Goal: Find specific page/section: Find specific page/section

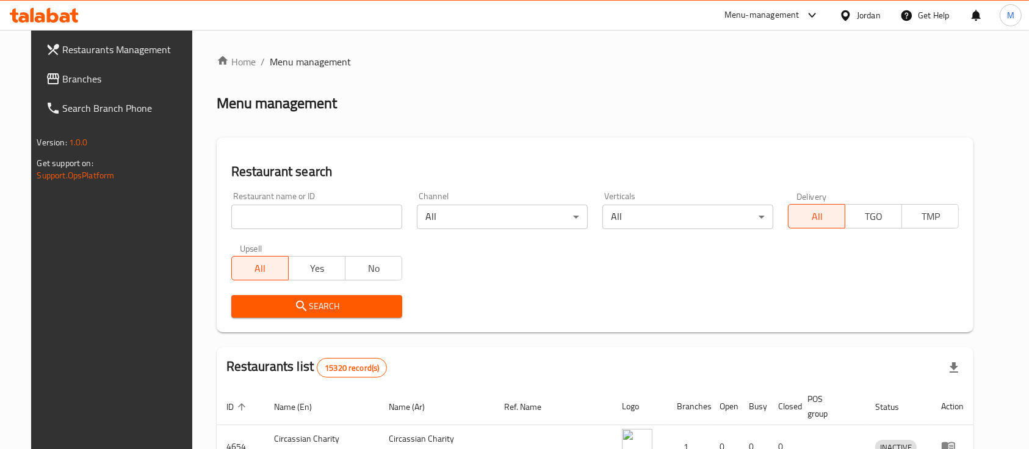
click at [256, 229] on div "Restaurant name or ID Restaurant name or ID" at bounding box center [317, 210] width 186 height 52
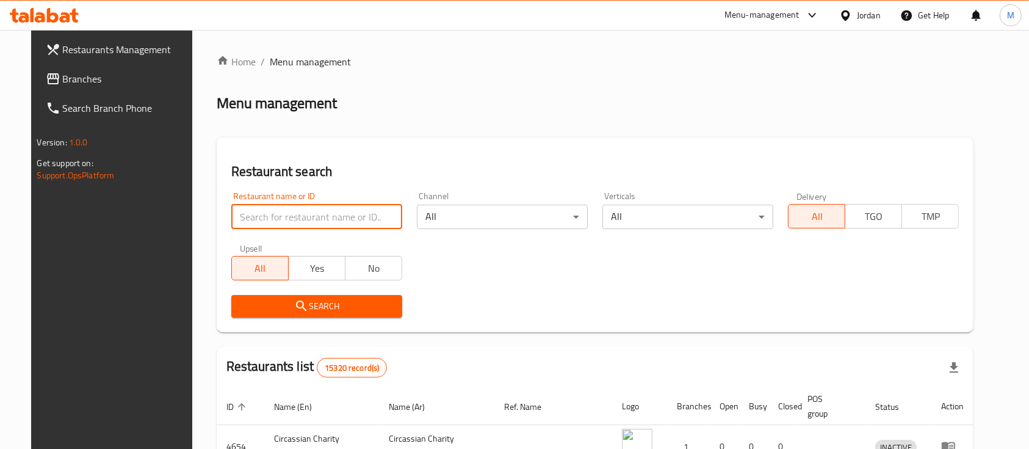
click at [259, 222] on input "search" at bounding box center [316, 217] width 171 height 24
type input "س"
click button "Search" at bounding box center [316, 306] width 171 height 23
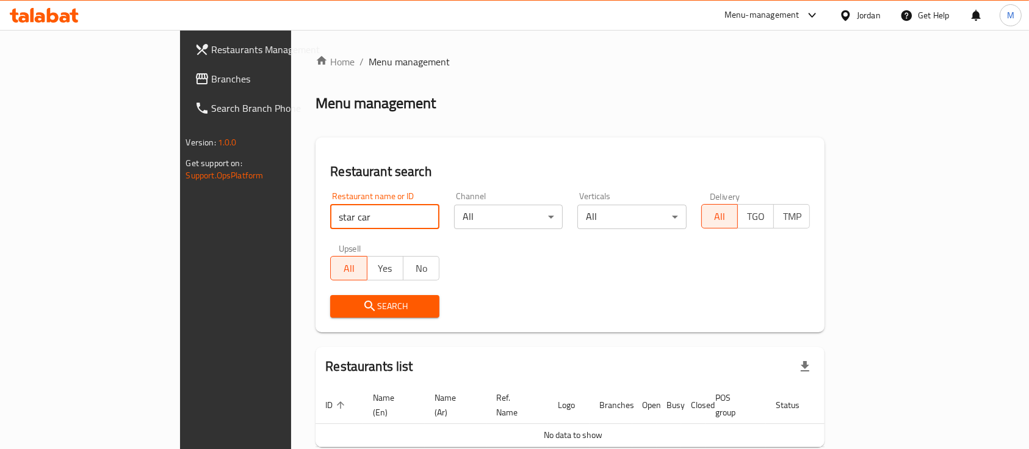
scroll to position [49, 0]
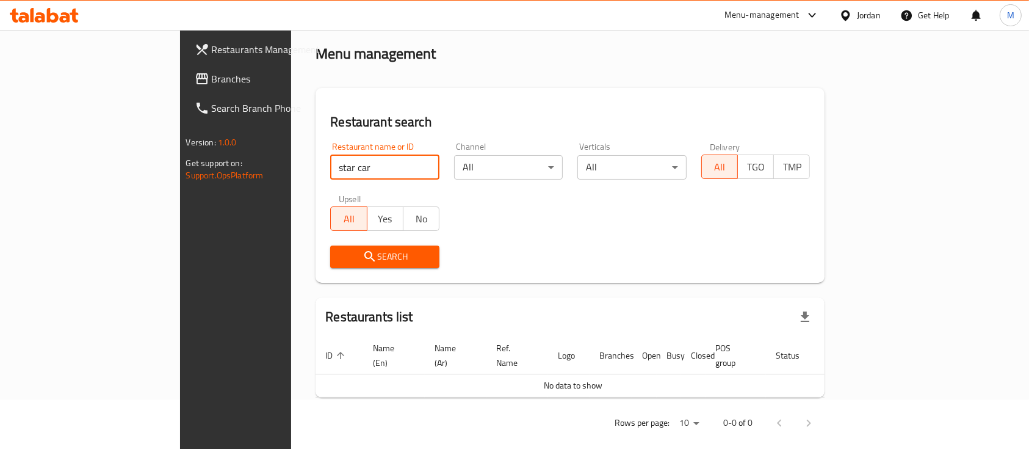
click at [330, 169] on input "star car" at bounding box center [384, 167] width 109 height 24
click button "Search" at bounding box center [384, 256] width 109 height 23
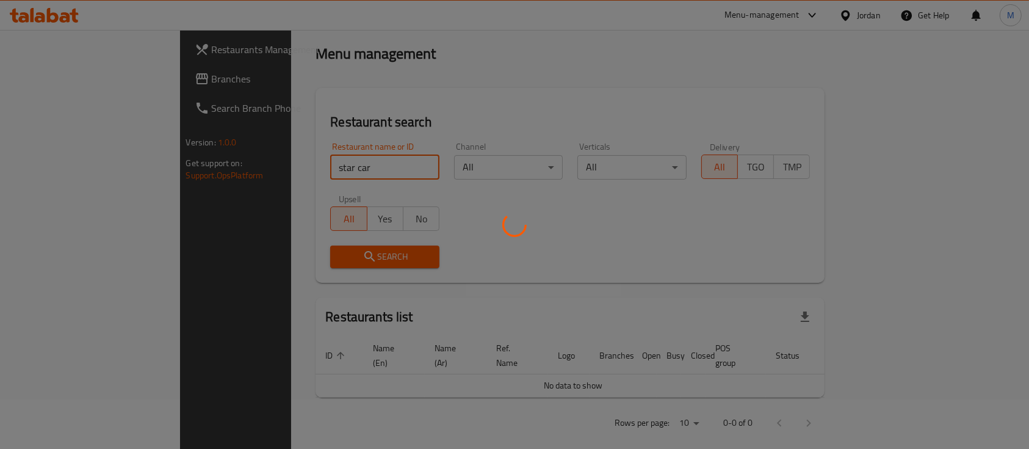
type input "star car"
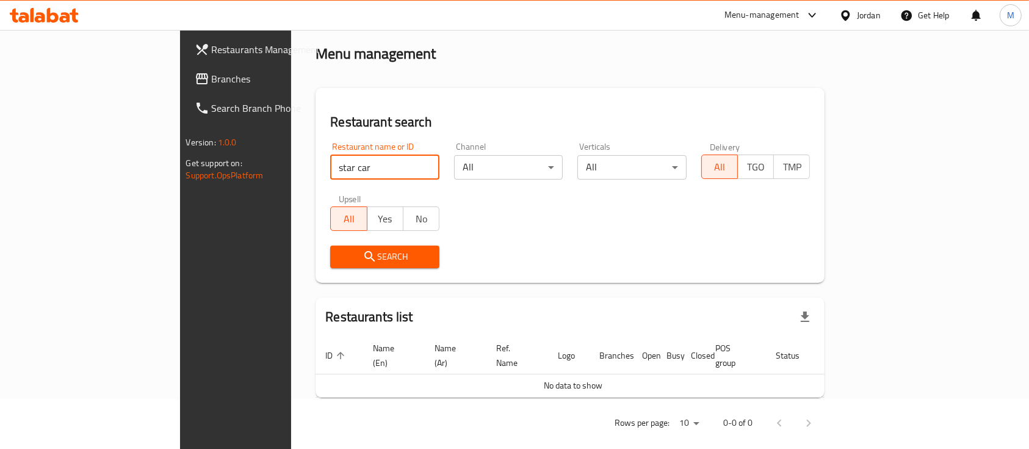
drag, startPoint x: 266, startPoint y: 171, endPoint x: 153, endPoint y: 179, distance: 113.3
click at [180, 179] on div "Restaurants Management Branches Search Branch Phone Version: 1.0.0 Get support …" at bounding box center [515, 221] width 670 height 483
type input "car stars"
click button "Search" at bounding box center [384, 256] width 109 height 23
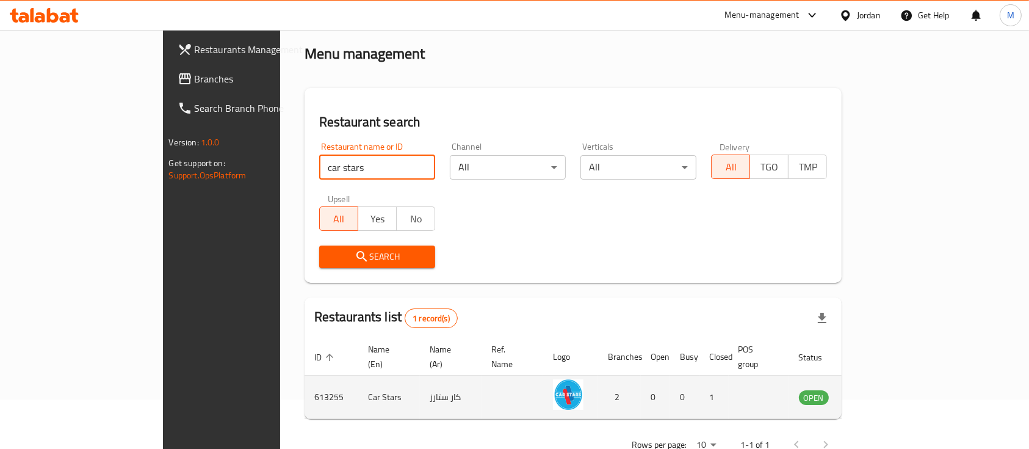
click at [877, 393] on icon "enhanced table" at bounding box center [870, 398] width 13 height 10
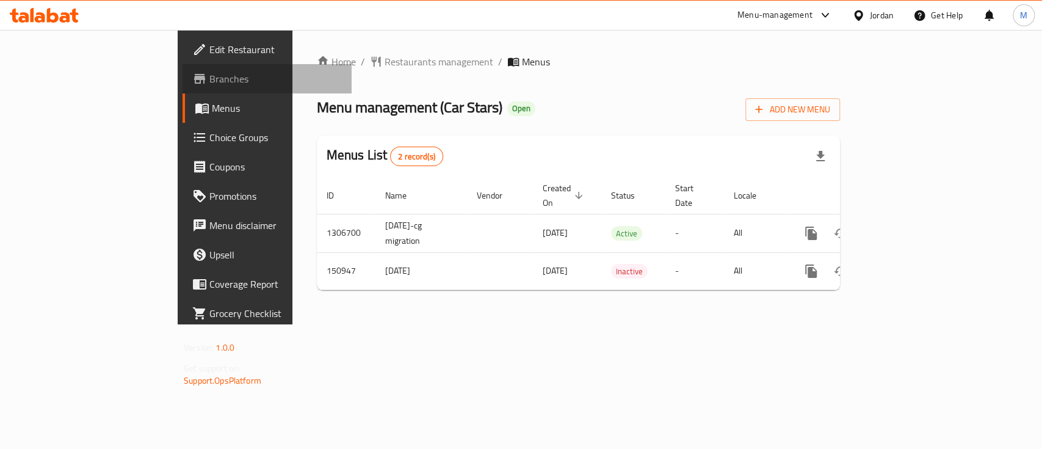
click at [209, 79] on span "Branches" at bounding box center [275, 78] width 132 height 15
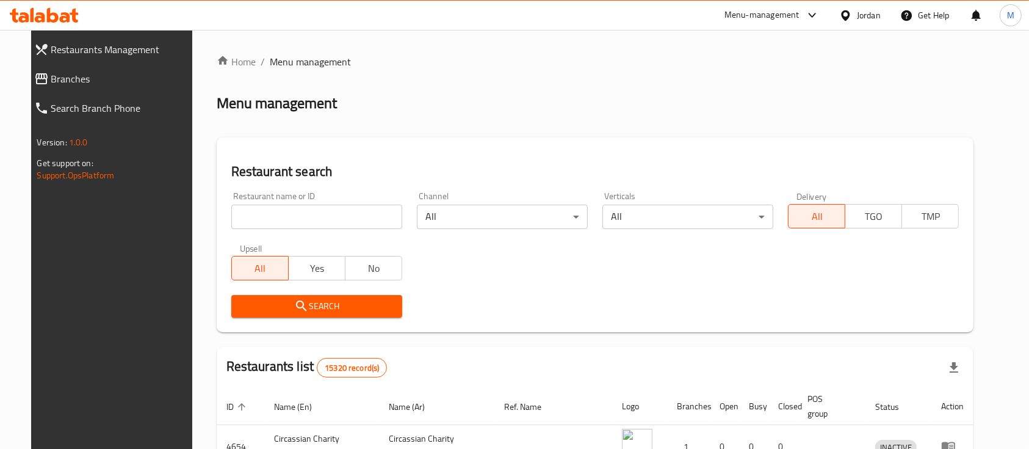
click at [808, 11] on icon at bounding box center [812, 15] width 15 height 15
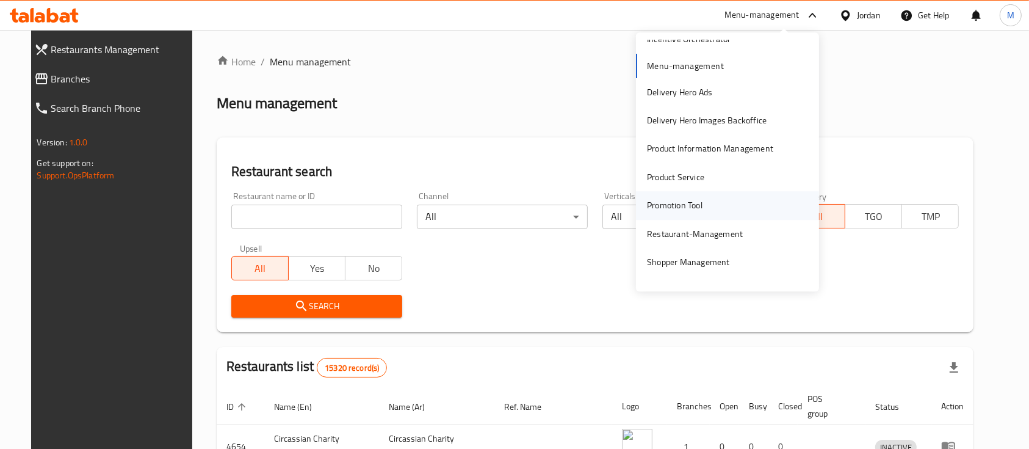
scroll to position [120, 0]
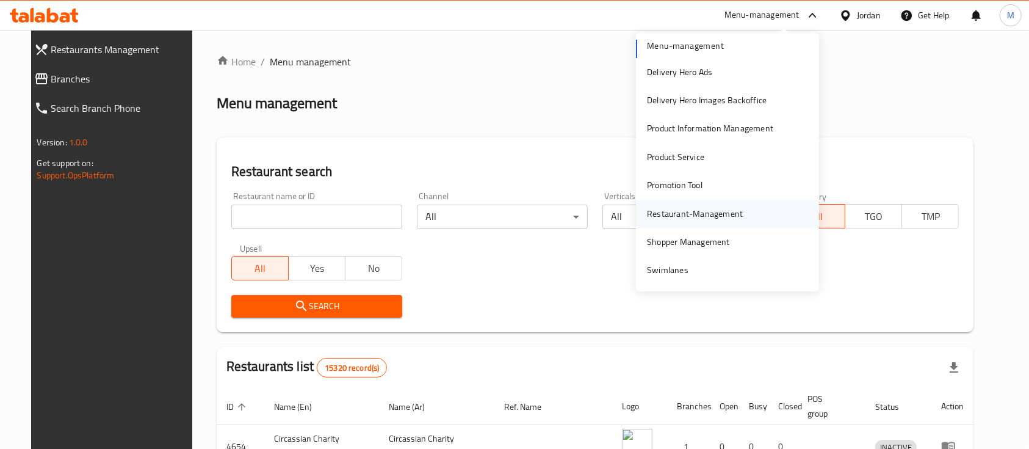
click at [693, 217] on div "Restaurant-Management" at bounding box center [695, 213] width 96 height 13
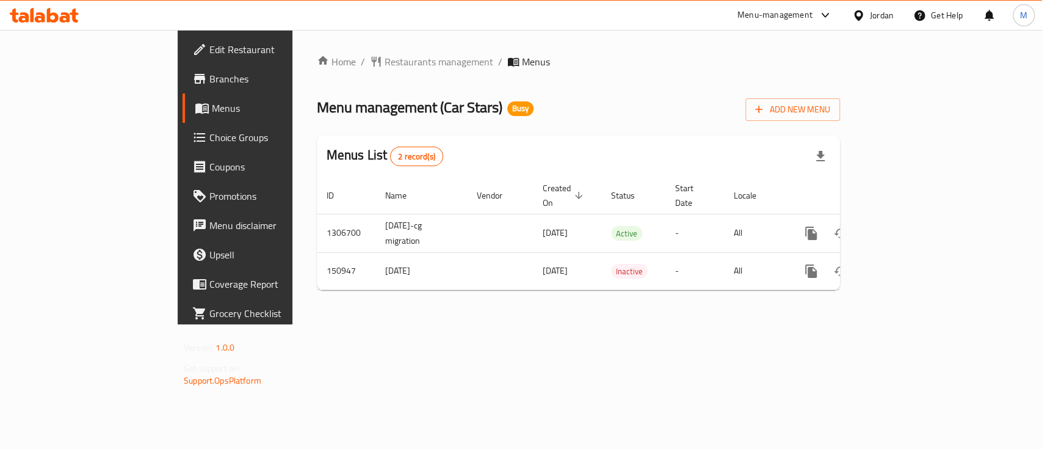
click at [209, 81] on span "Branches" at bounding box center [275, 78] width 132 height 15
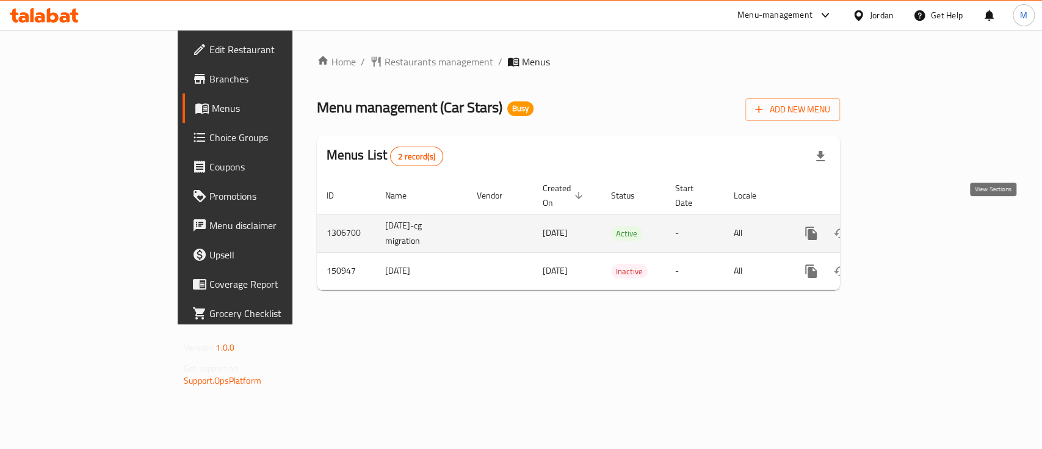
click at [907, 226] on icon "enhanced table" at bounding box center [899, 233] width 15 height 15
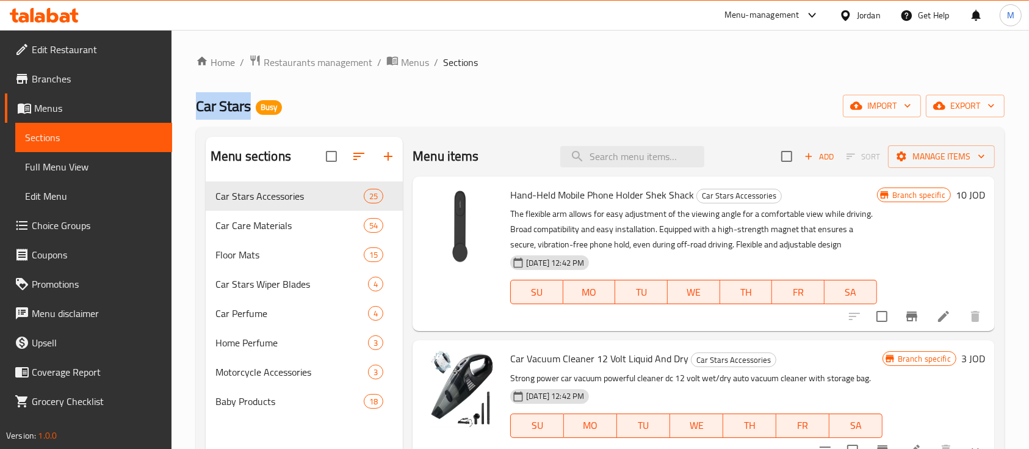
drag, startPoint x: 195, startPoint y: 106, endPoint x: 253, endPoint y: 106, distance: 58.6
click at [253, 106] on div "Home / Restaurants management / Menus / Sections Car Stars Busy import export M…" at bounding box center [601, 325] width 858 height 590
copy span "Car Stars"
click at [291, 67] on span "Restaurants management" at bounding box center [318, 62] width 109 height 15
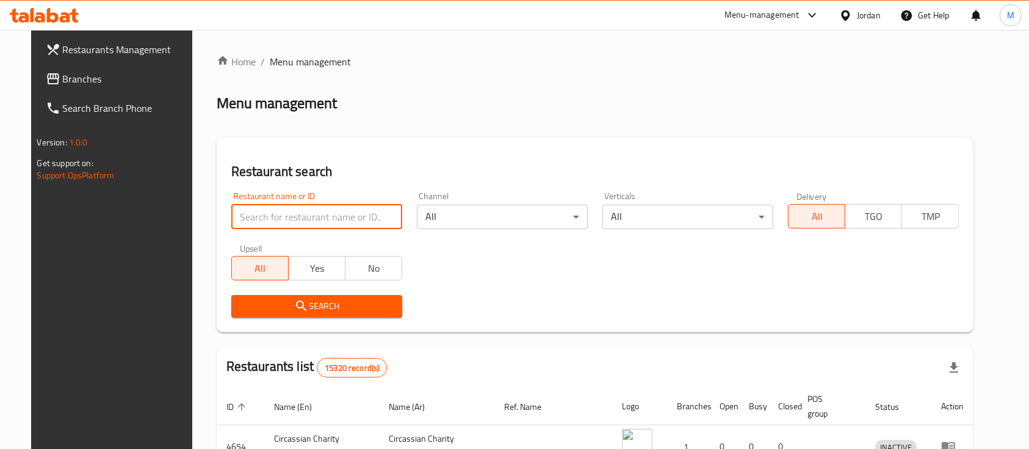
click at [327, 212] on input "search" at bounding box center [316, 217] width 171 height 24
paste input "Car Stars"
type input "car stars"
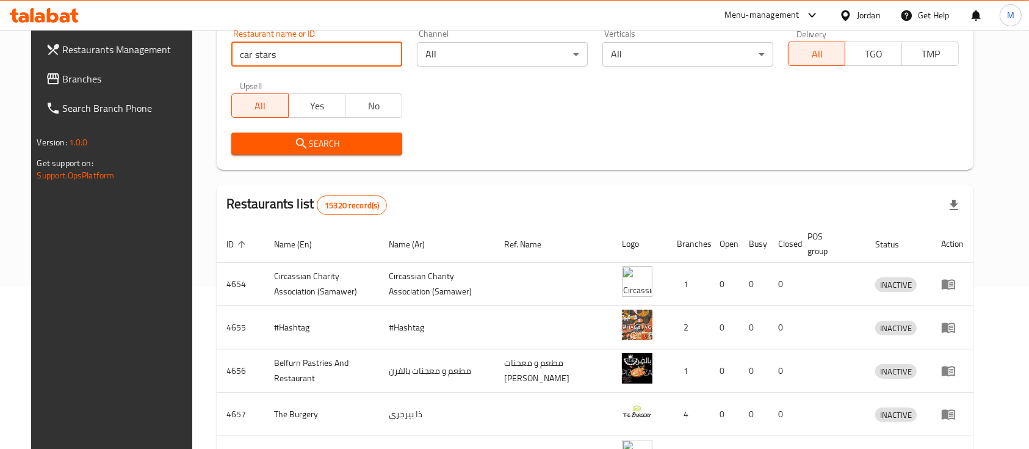
click button "Search" at bounding box center [316, 143] width 171 height 23
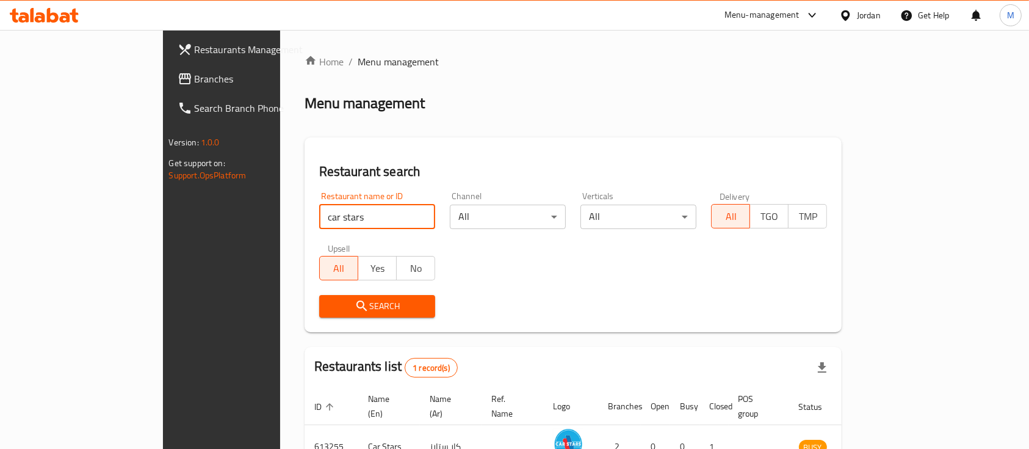
click at [754, 13] on div "Menu-management" at bounding box center [762, 15] width 75 height 15
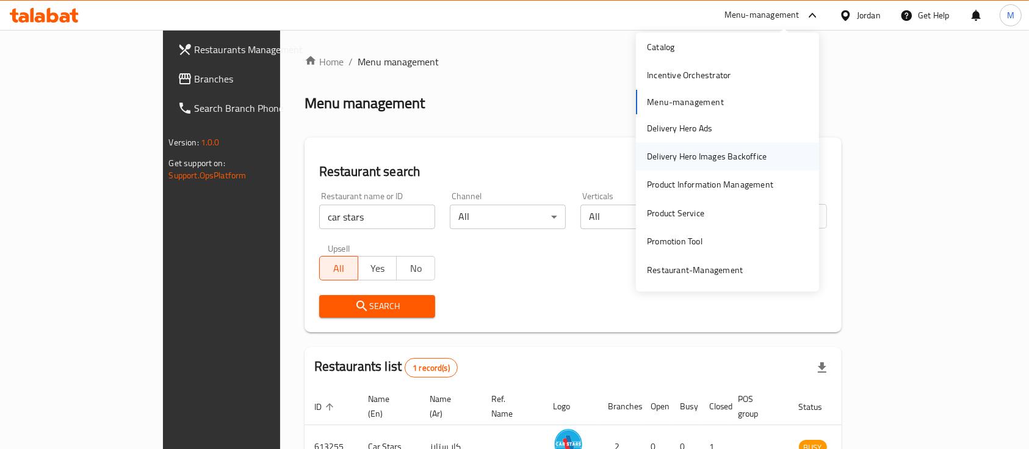
scroll to position [120, 0]
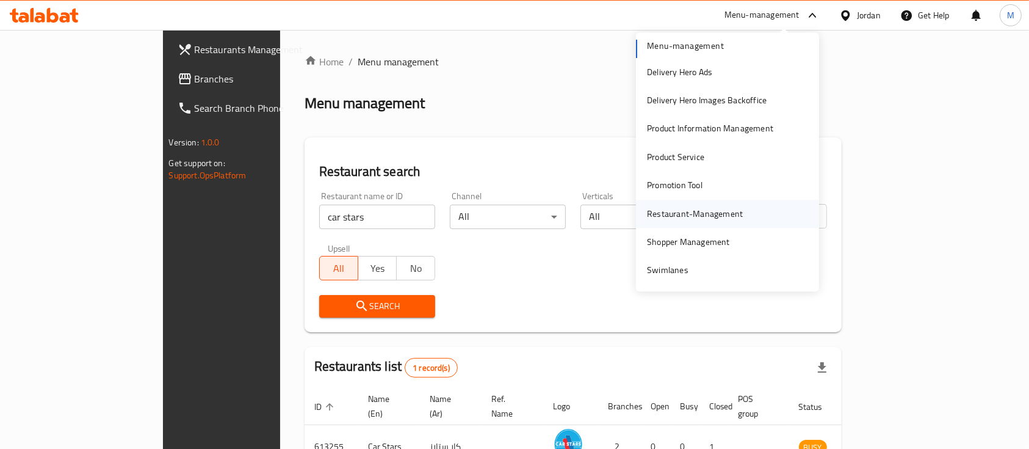
click at [703, 212] on div "Restaurant-Management" at bounding box center [695, 213] width 96 height 13
